Goal: Information Seeking & Learning: Learn about a topic

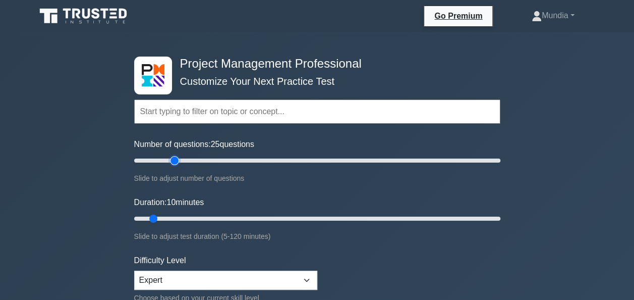
click at [173, 158] on input "Number of questions: 25 questions" at bounding box center [317, 160] width 366 height 12
type input "20"
click at [168, 158] on input "Number of questions: 20 questions" at bounding box center [317, 160] width 366 height 12
type input "20"
click at [178, 217] on input "Duration: 20 minutes" at bounding box center [317, 218] width 366 height 12
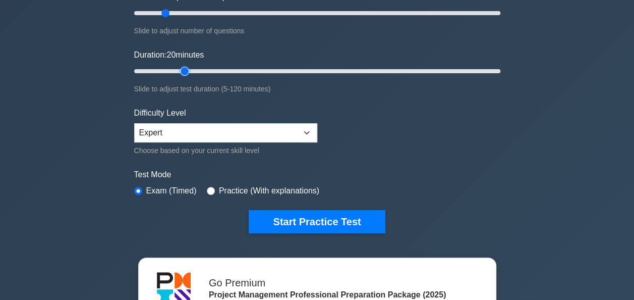
scroll to position [175, 0]
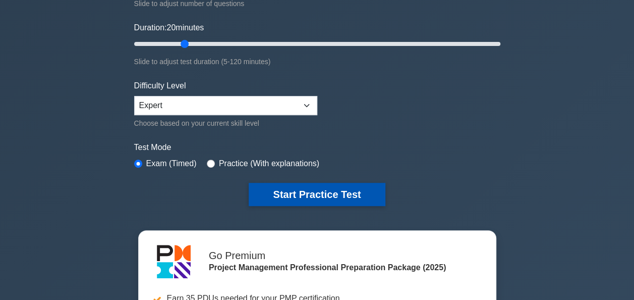
click at [320, 193] on button "Start Practice Test" at bounding box center [317, 194] width 136 height 23
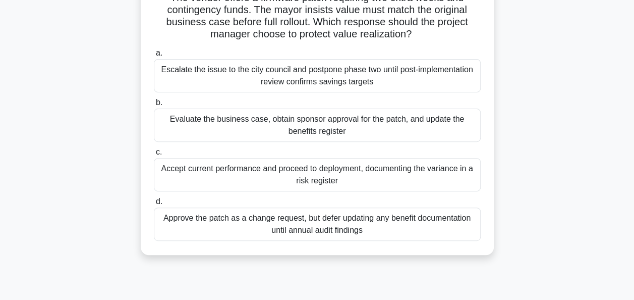
scroll to position [121, 0]
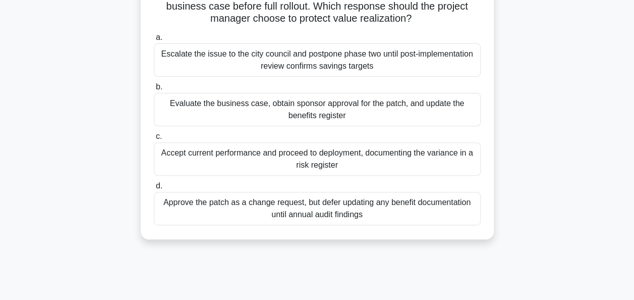
click at [312, 109] on div "Evaluate the business case, obtain sponsor approval for the patch, and update t…" at bounding box center [317, 109] width 327 height 33
click at [154, 90] on input "b. Evaluate the business case, obtain sponsor approval for the patch, and updat…" at bounding box center [154, 87] width 0 height 7
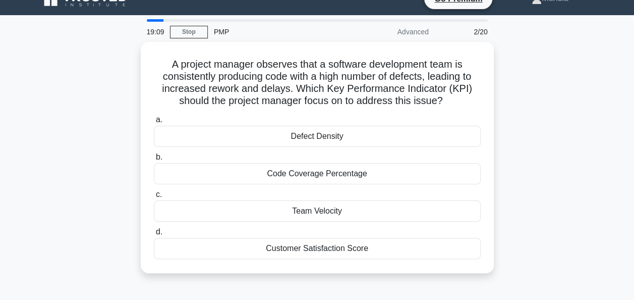
scroll to position [0, 0]
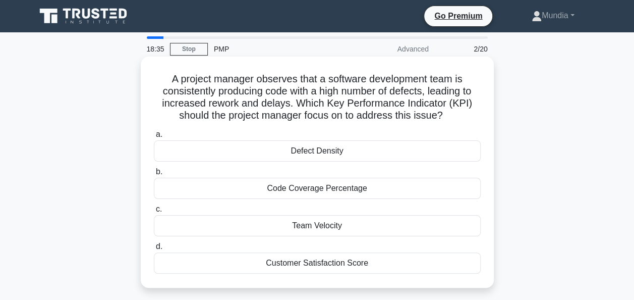
click at [328, 152] on div "Defect Density" at bounding box center [317, 150] width 327 height 21
click at [154, 138] on input "a. Defect Density" at bounding box center [154, 134] width 0 height 7
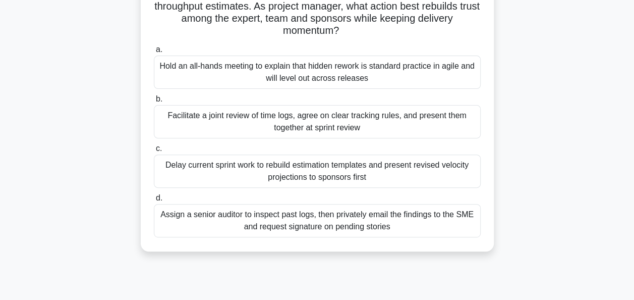
scroll to position [121, 0]
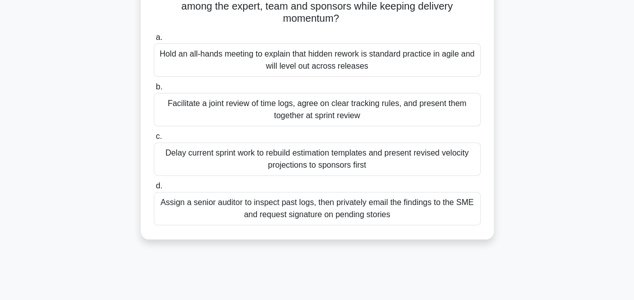
click at [319, 111] on div "Facilitate a joint review of time logs, agree on clear tracking rules, and pres…" at bounding box center [317, 109] width 327 height 33
click at [154, 90] on input "b. Facilitate a joint review of time logs, agree on clear tracking rules, and p…" at bounding box center [154, 87] width 0 height 7
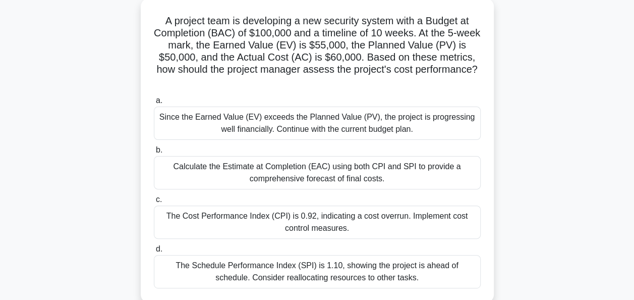
scroll to position [81, 0]
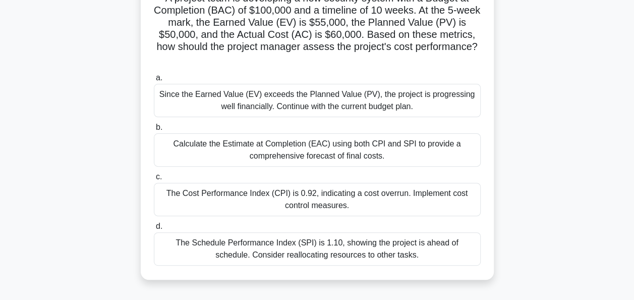
click at [338, 146] on div "Calculate the Estimate at Completion (EAC) using both CPI and SPI to provide a …" at bounding box center [317, 149] width 327 height 33
click at [154, 131] on input "b. Calculate the Estimate at Completion (EAC) using both CPI and SPI to provide…" at bounding box center [154, 127] width 0 height 7
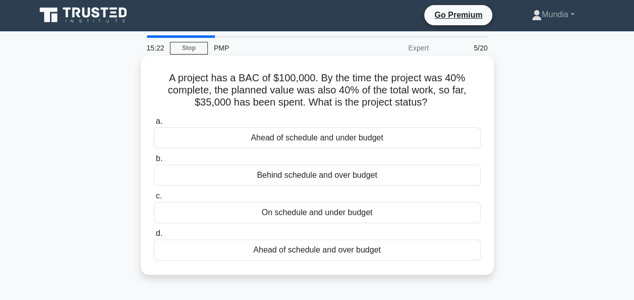
scroll to position [0, 0]
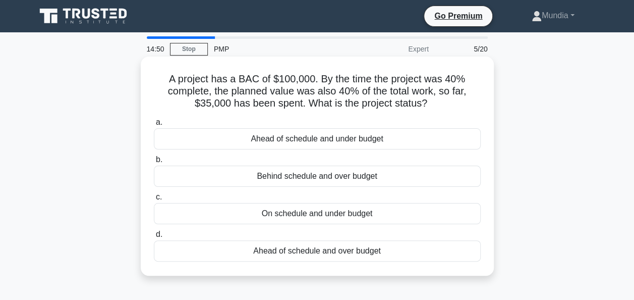
click at [319, 214] on div "On schedule and under budget" at bounding box center [317, 213] width 327 height 21
click at [154, 200] on input "c. On schedule and under budget" at bounding box center [154, 197] width 0 height 7
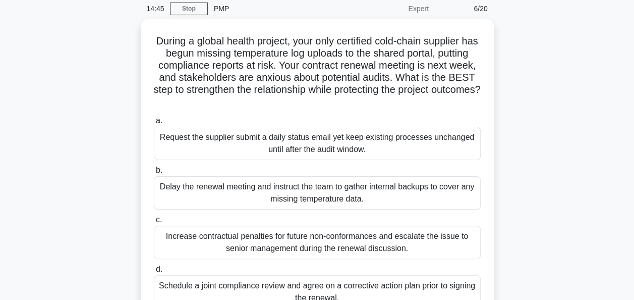
scroll to position [61, 0]
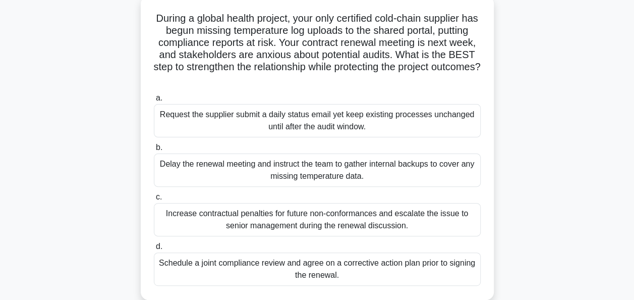
click at [308, 267] on div "Schedule a joint compliance review and agree on a corrective action plan prior …" at bounding box center [317, 268] width 327 height 33
click at [154, 250] on input "d. Schedule a joint compliance review and agree on a corrective action plan pri…" at bounding box center [154, 246] width 0 height 7
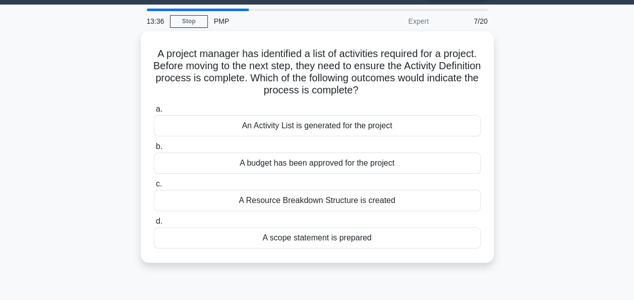
scroll to position [0, 0]
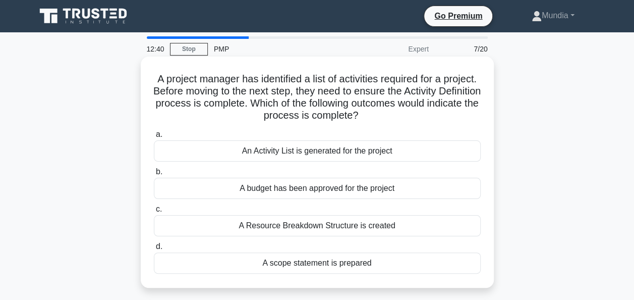
click at [315, 261] on div "A scope statement is prepared" at bounding box center [317, 262] width 327 height 21
click at [154, 250] on input "d. A scope statement is prepared" at bounding box center [154, 246] width 0 height 7
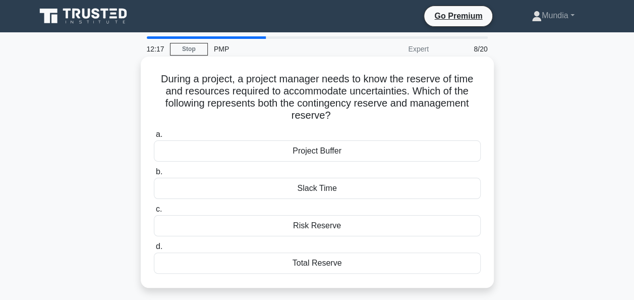
click at [316, 265] on div "Total Reserve" at bounding box center [317, 262] width 327 height 21
click at [154, 250] on input "d. Total Reserve" at bounding box center [154, 246] width 0 height 7
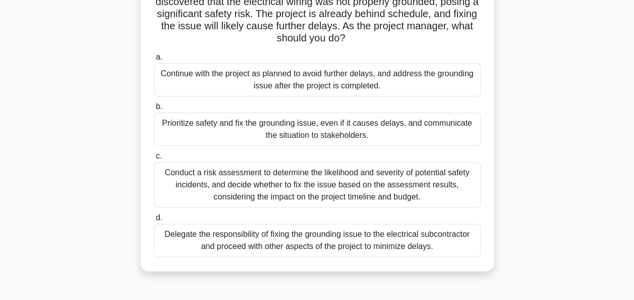
scroll to position [101, 0]
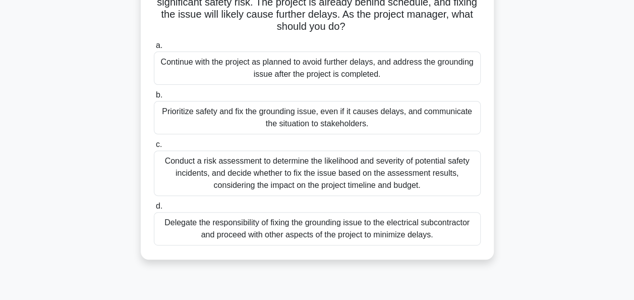
click at [320, 117] on div "Prioritize safety and fix the grounding issue, even if it causes delays, and co…" at bounding box center [317, 117] width 327 height 33
click at [154, 98] on input "b. Prioritize safety and fix the grounding issue, even if it causes delays, and…" at bounding box center [154, 95] width 0 height 7
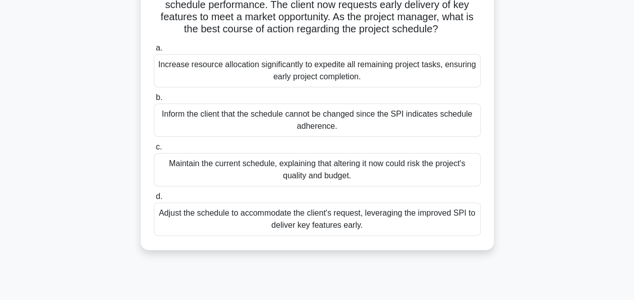
scroll to position [121, 0]
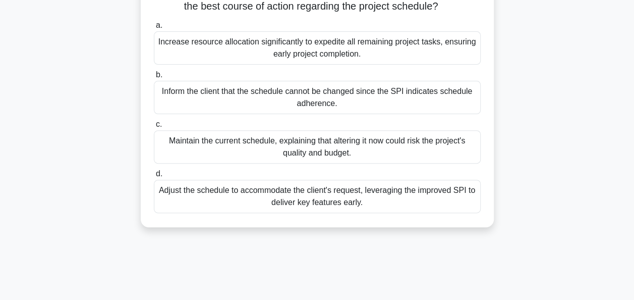
click at [319, 213] on div "Adjust the schedule to accommodate the client's request, leveraging the improve…" at bounding box center [317, 196] width 327 height 33
click at [154, 177] on input "d. Adjust the schedule to accommodate the client's request, leveraging the impr…" at bounding box center [154, 173] width 0 height 7
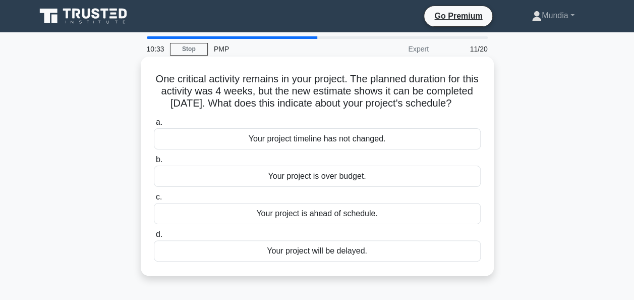
scroll to position [0, 0]
click at [324, 224] on div "Your project is ahead of schedule." at bounding box center [317, 213] width 327 height 21
click at [154, 200] on input "c. Your project is ahead of schedule." at bounding box center [154, 197] width 0 height 7
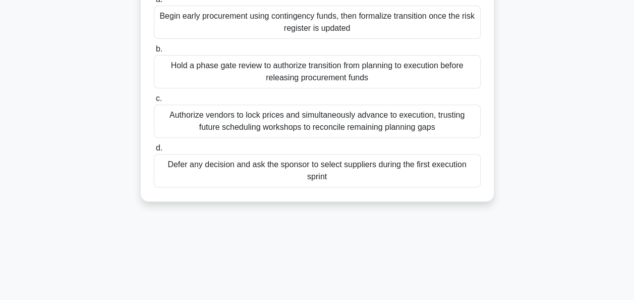
scroll to position [141, 0]
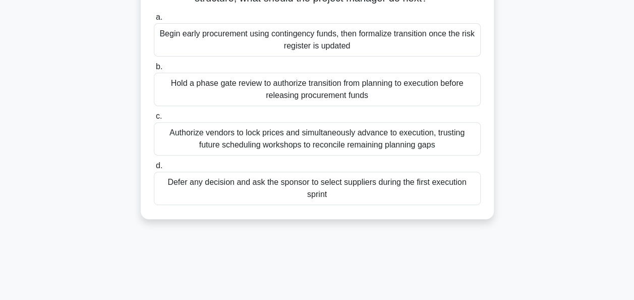
click at [317, 134] on div "Authorize vendors to lock prices and simultaneously advance to execution, trust…" at bounding box center [317, 138] width 327 height 33
click at [154, 120] on input "c. Authorize vendors to lock prices and simultaneously advance to execution, tr…" at bounding box center [154, 116] width 0 height 7
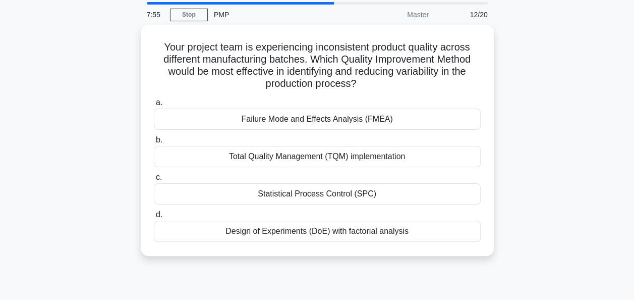
scroll to position [20, 0]
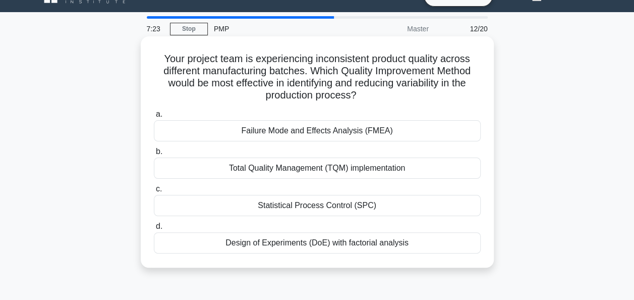
click at [328, 134] on div "Failure Mode and Effects Analysis (FMEA)" at bounding box center [317, 130] width 327 height 21
click at [154, 118] on input "a. Failure Mode and Effects Analysis (FMEA)" at bounding box center [154, 114] width 0 height 7
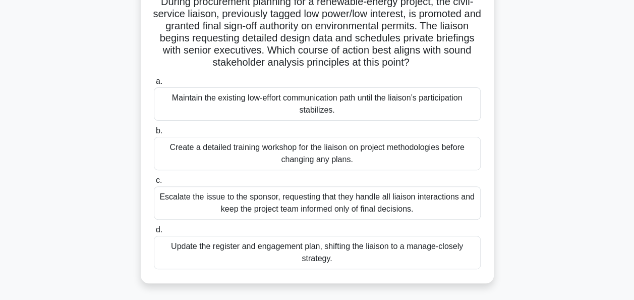
scroll to position [94, 0]
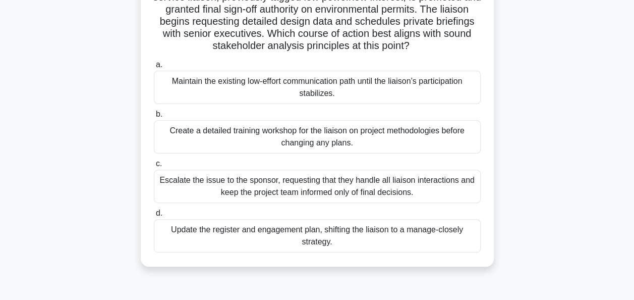
click at [290, 229] on div "Update the register and engagement plan, shifting the liaison to a manage-close…" at bounding box center [317, 235] width 327 height 33
click at [154, 216] on input "d. Update the register and engagement plan, shifting the liaison to a manage-cl…" at bounding box center [154, 213] width 0 height 7
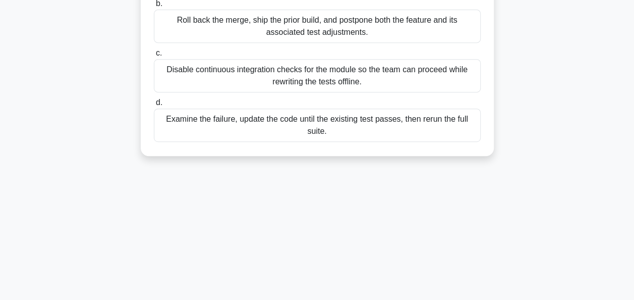
scroll to position [222, 0]
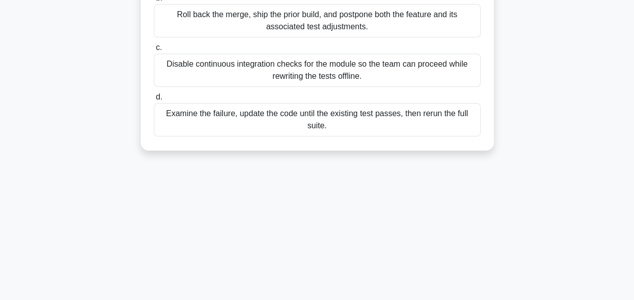
click at [347, 116] on div "Examine the failure, update the code until the existing test passes, then rerun…" at bounding box center [317, 119] width 327 height 33
click at [154, 100] on input "d. Examine the failure, update the code until the existing test passes, then re…" at bounding box center [154, 97] width 0 height 7
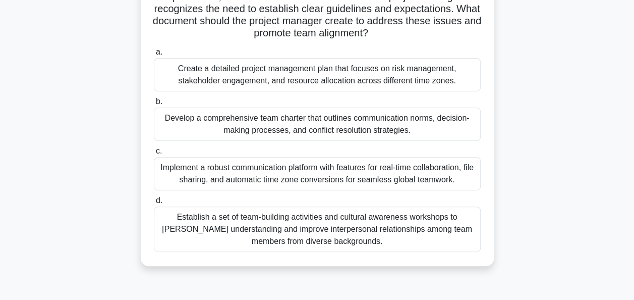
scroll to position [67, 0]
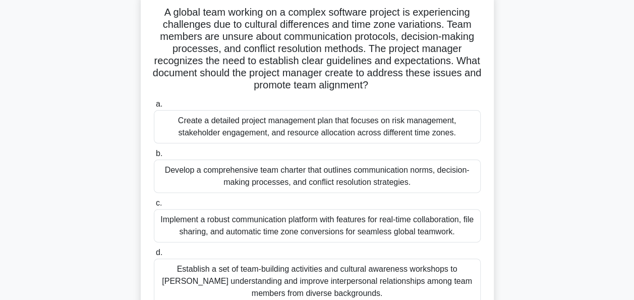
click at [347, 174] on div "Develop a comprehensive team charter that outlines communication norms, decisio…" at bounding box center [317, 175] width 327 height 33
click at [154, 157] on input "b. Develop a comprehensive team charter that outlines communication norms, deci…" at bounding box center [154, 153] width 0 height 7
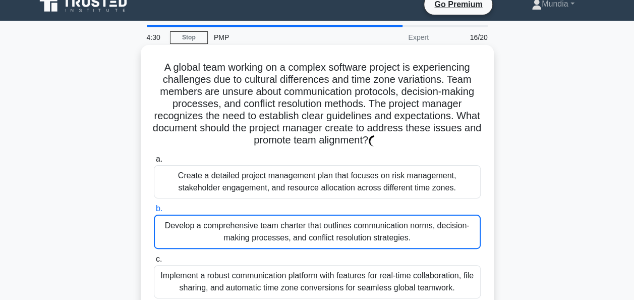
scroll to position [0, 0]
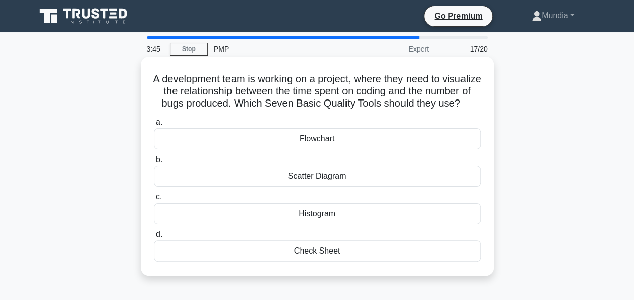
click at [325, 187] on div "Scatter Diagram" at bounding box center [317, 175] width 327 height 21
click at [154, 163] on input "b. Scatter Diagram" at bounding box center [154, 159] width 0 height 7
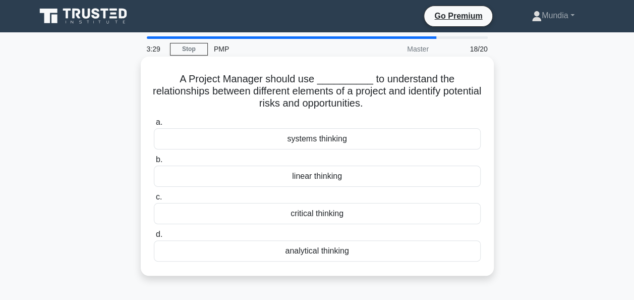
click at [324, 142] on div "systems thinking" at bounding box center [317, 138] width 327 height 21
click at [154, 126] on input "a. systems thinking" at bounding box center [154, 122] width 0 height 7
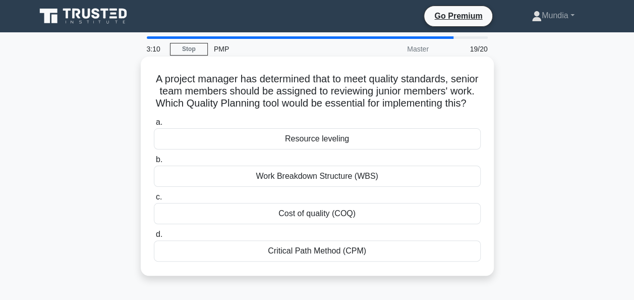
click at [309, 224] on div "Cost of quality (COQ)" at bounding box center [317, 213] width 327 height 21
click at [154, 200] on input "c. Cost of quality (COQ)" at bounding box center [154, 197] width 0 height 7
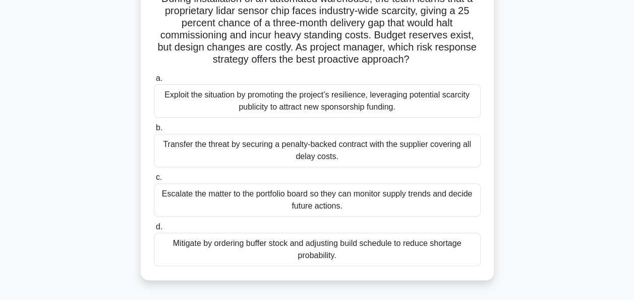
scroll to position [74, 0]
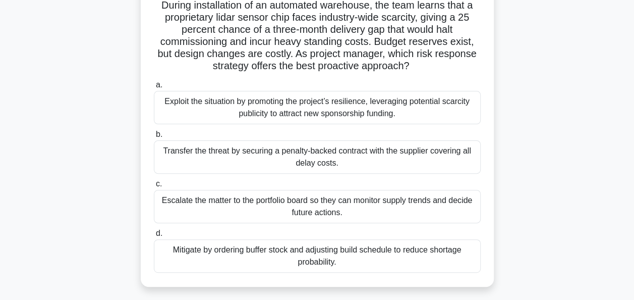
click at [303, 251] on div "Mitigate by ordering buffer stock and adjusting build schedule to reduce shorta…" at bounding box center [317, 255] width 327 height 33
click at [154, 237] on input "d. Mitigate by ordering buffer stock and adjusting build schedule to reduce sho…" at bounding box center [154, 233] width 0 height 7
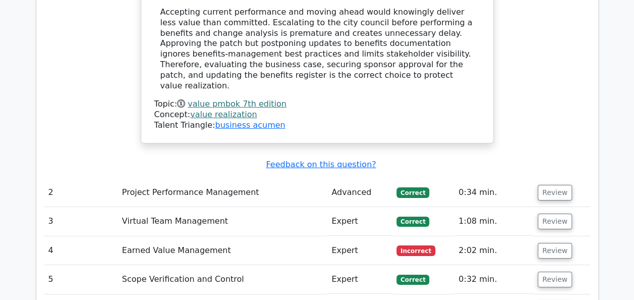
scroll to position [1668, 0]
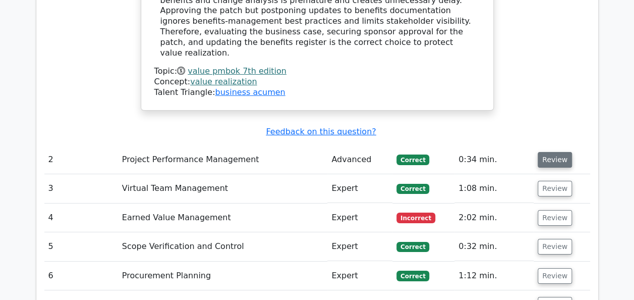
click at [555, 152] on button "Review" at bounding box center [555, 160] width 34 height 16
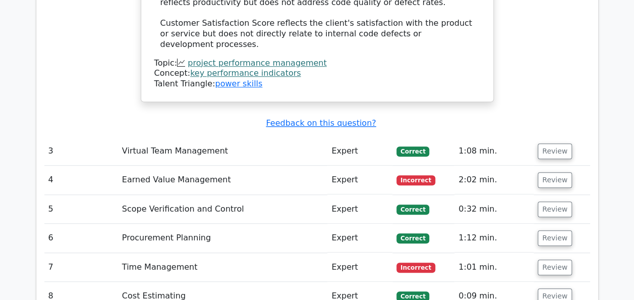
scroll to position [2233, 0]
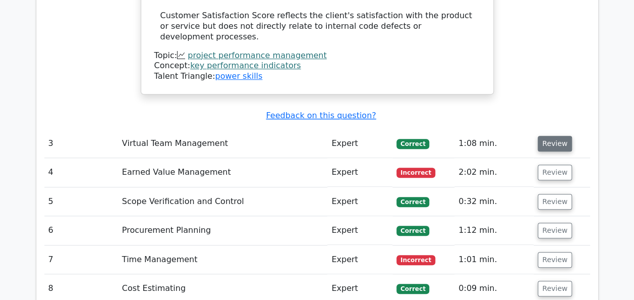
click at [558, 136] on button "Review" at bounding box center [555, 144] width 34 height 16
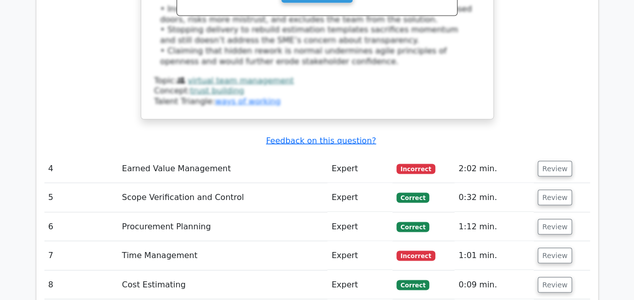
scroll to position [2777, 0]
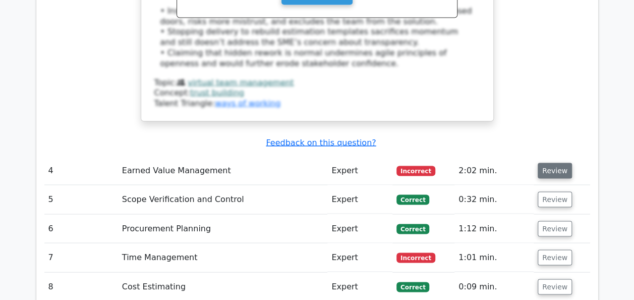
click at [549, 162] on button "Review" at bounding box center [555, 170] width 34 height 16
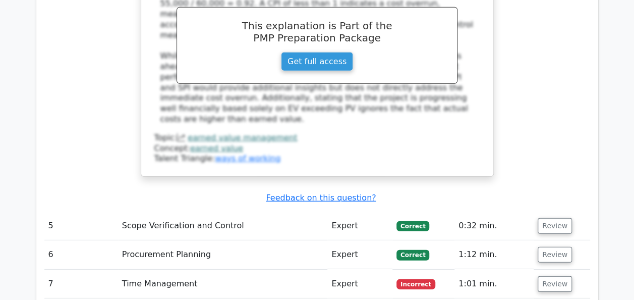
scroll to position [3282, 0]
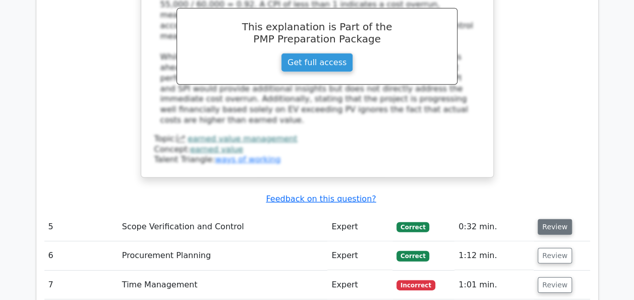
click at [542, 219] on button "Review" at bounding box center [555, 227] width 34 height 16
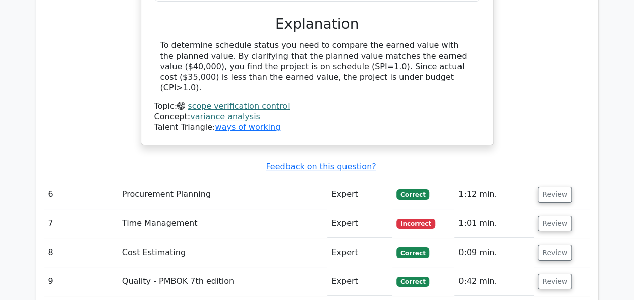
scroll to position [3726, 0]
click at [543, 186] on button "Review" at bounding box center [555, 194] width 34 height 16
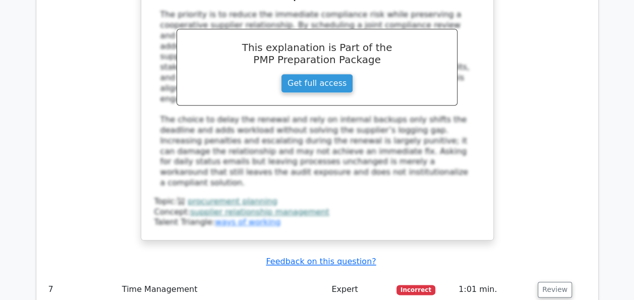
scroll to position [4250, 0]
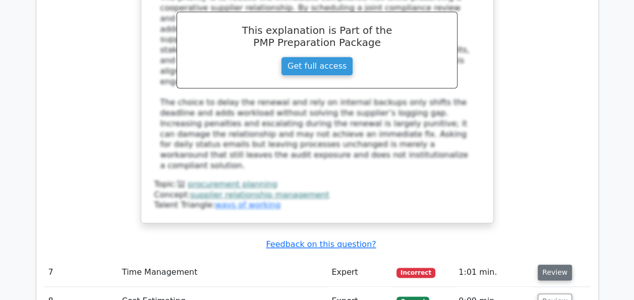
click at [552, 264] on button "Review" at bounding box center [555, 272] width 34 height 16
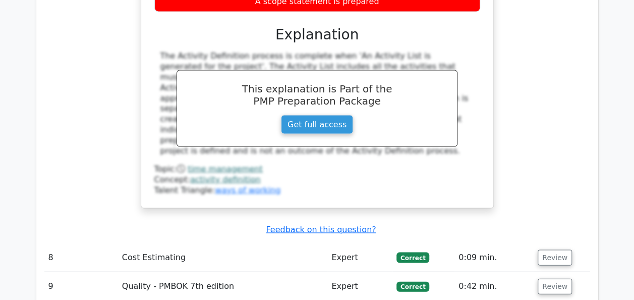
scroll to position [4734, 0]
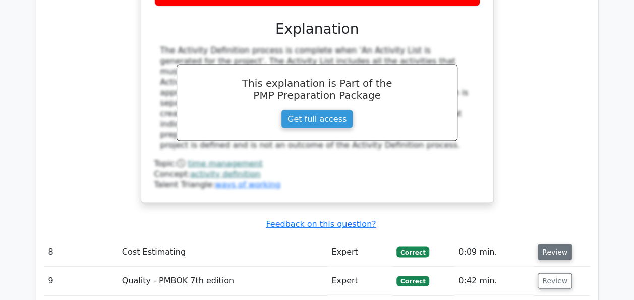
click at [549, 244] on button "Review" at bounding box center [555, 252] width 34 height 16
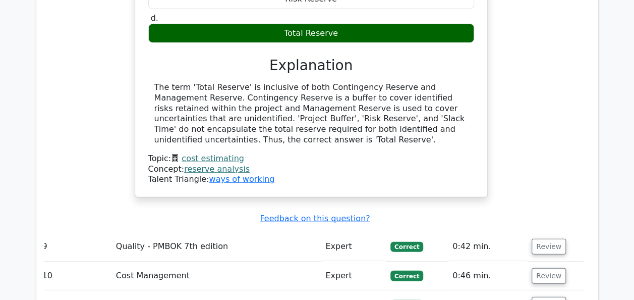
scroll to position [5138, 0]
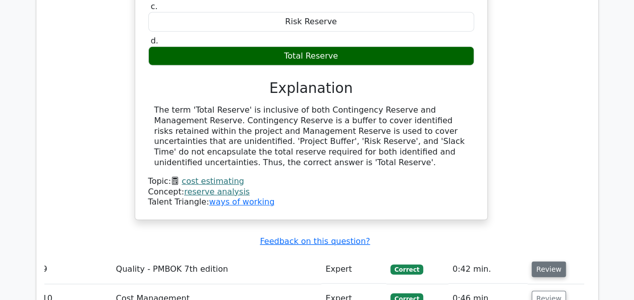
click at [547, 261] on button "Review" at bounding box center [549, 269] width 34 height 16
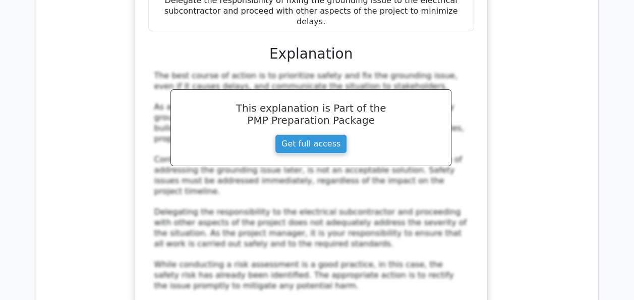
scroll to position [5763, 0]
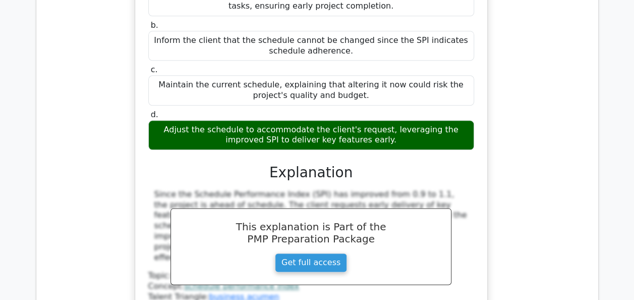
scroll to position [6268, 0]
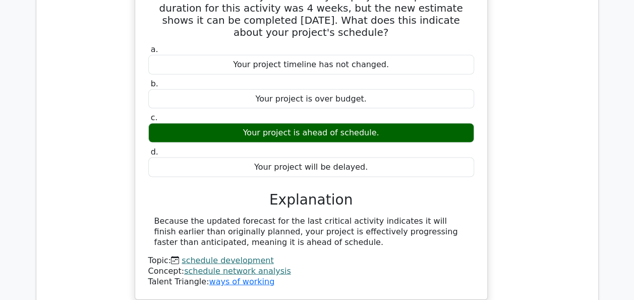
scroll to position [6692, 0]
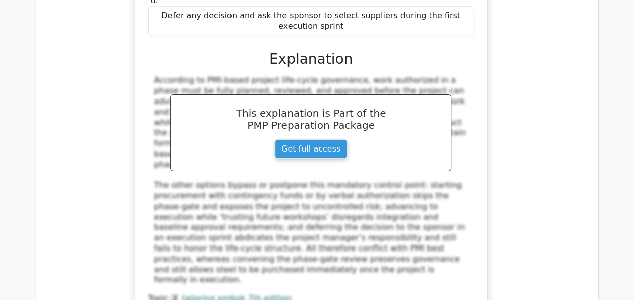
scroll to position [7317, 0]
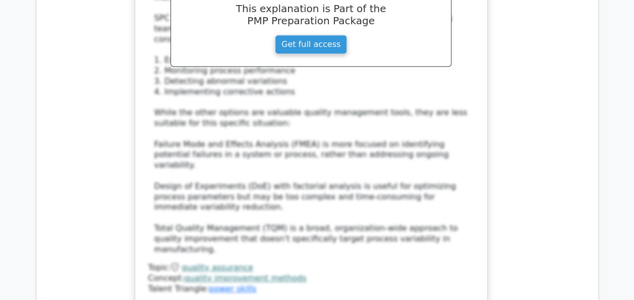
scroll to position [7963, 0]
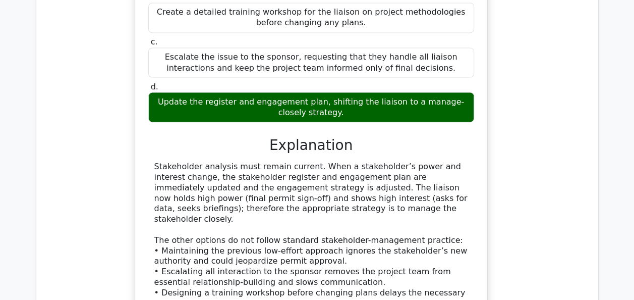
scroll to position [8427, 0]
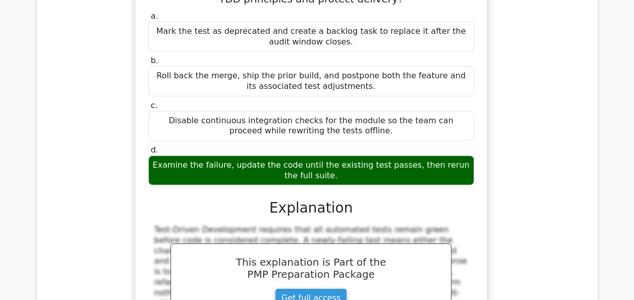
scroll to position [9052, 0]
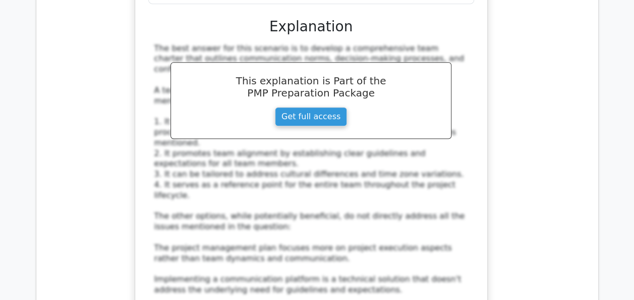
scroll to position [9839, 0]
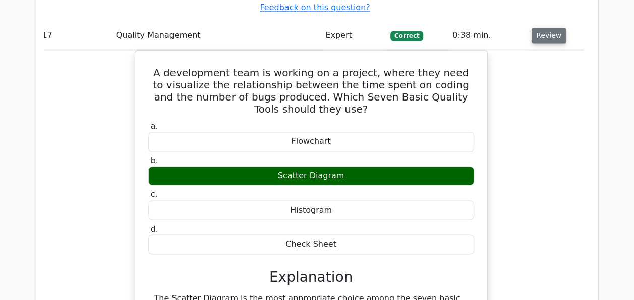
scroll to position [10263, 0]
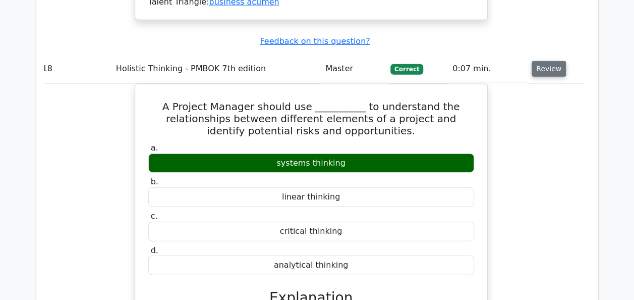
scroll to position [10707, 0]
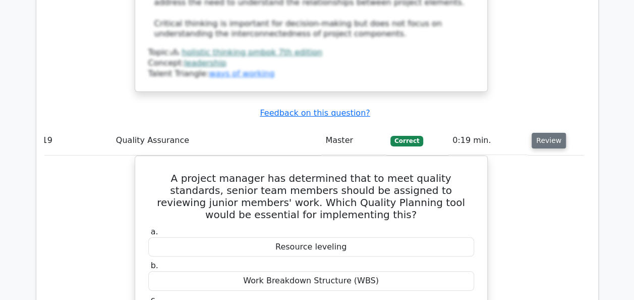
scroll to position [11151, 0]
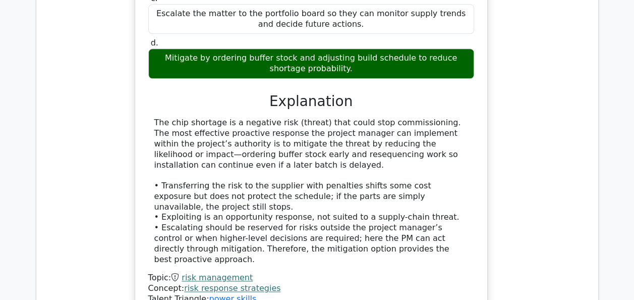
scroll to position [11928, 0]
